Goal: Task Accomplishment & Management: Manage account settings

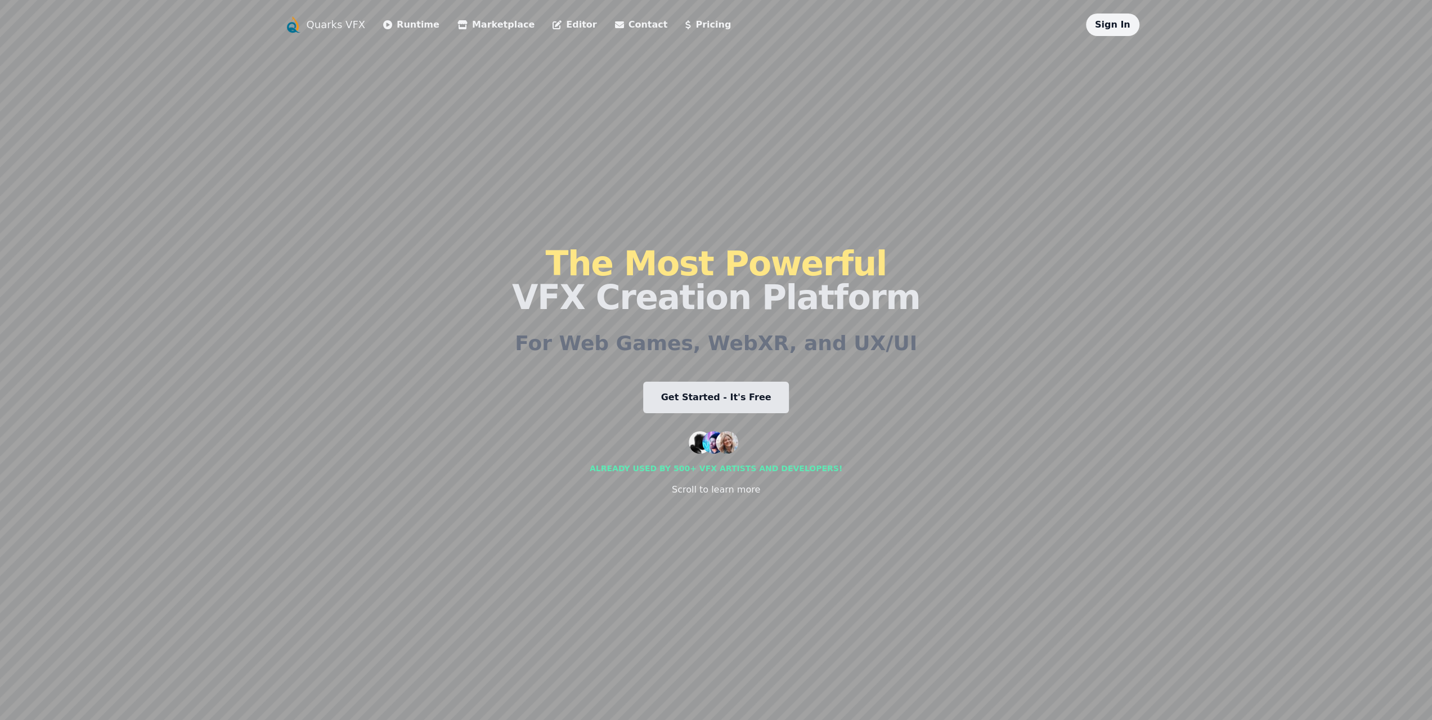
click at [1121, 24] on link "Sign In" at bounding box center [1112, 24] width 35 height 11
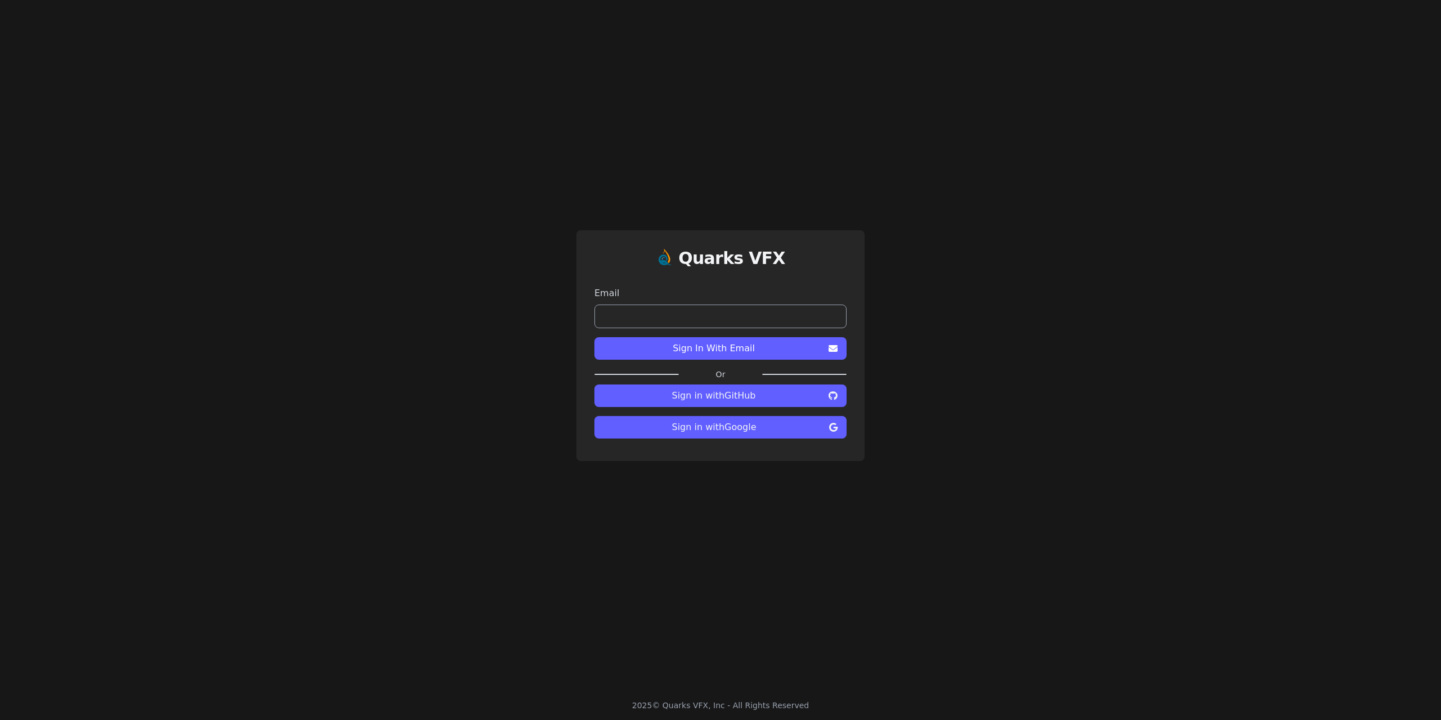
click at [719, 423] on span "Sign in with Google" at bounding box center [713, 427] width 221 height 14
